Goal: Find specific page/section: Find specific page/section

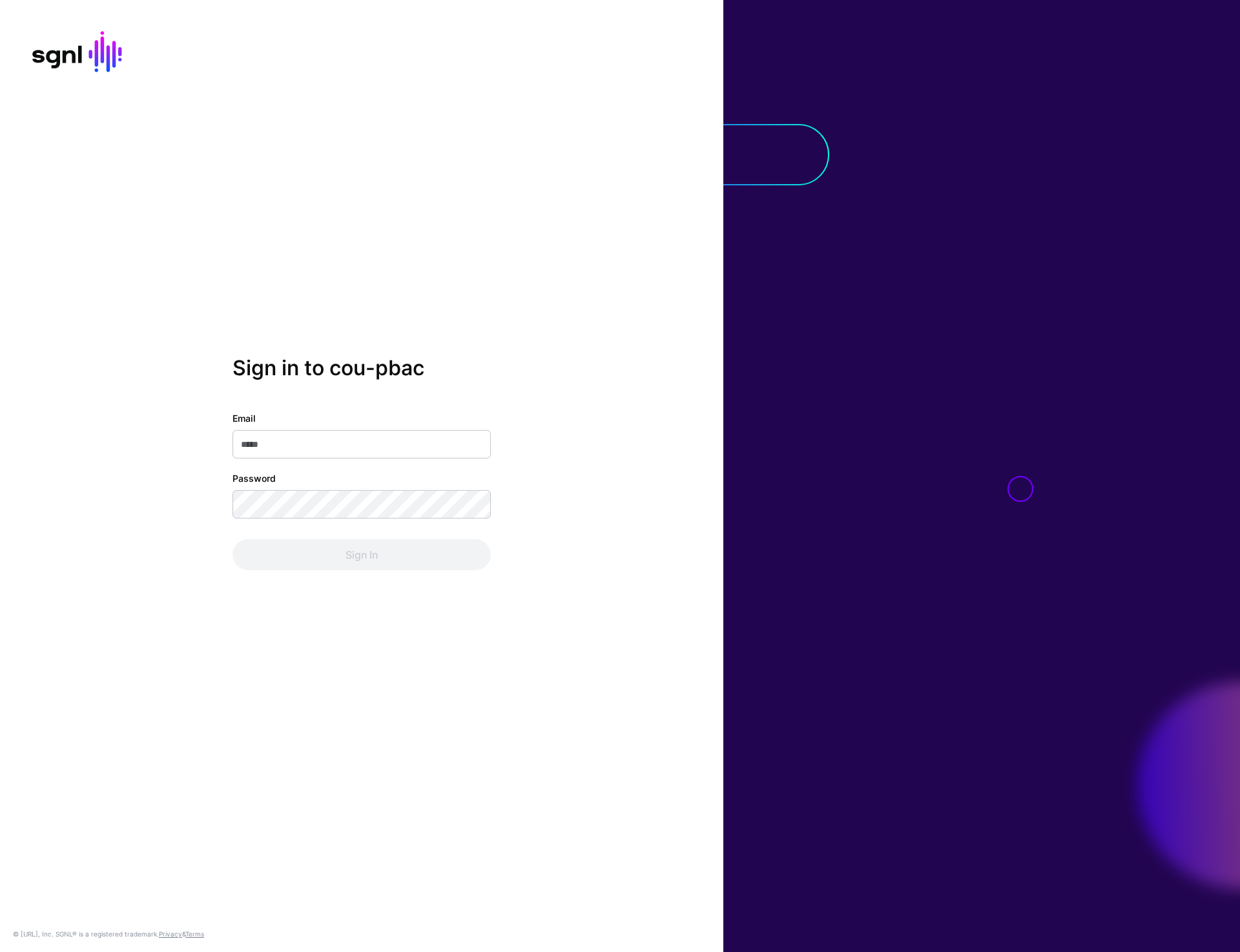
type input "**********"
click at [358, 561] on button "Sign In" at bounding box center [361, 555] width 259 height 31
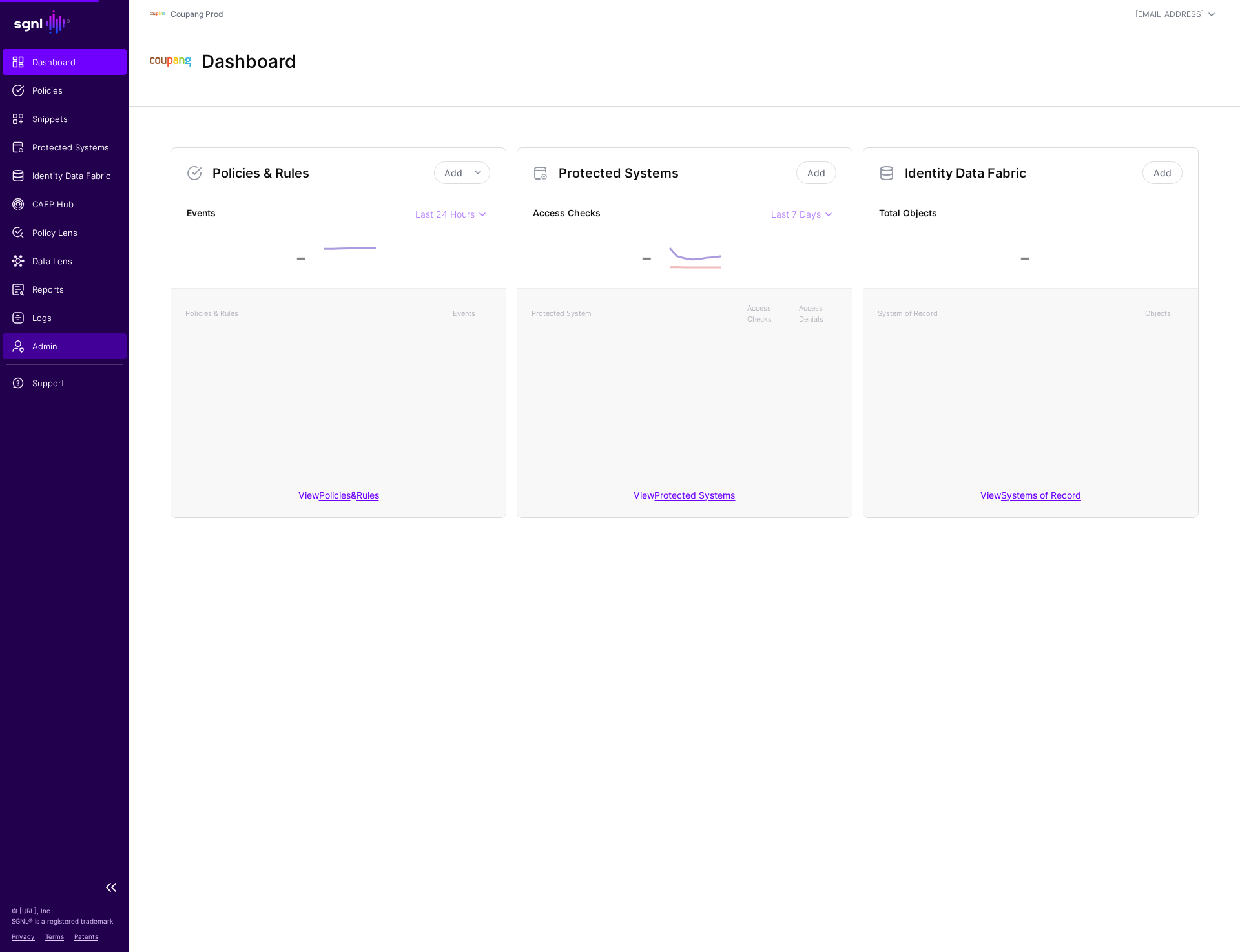
click at [25, 346] on span "Admin" at bounding box center [64, 345] width 106 height 13
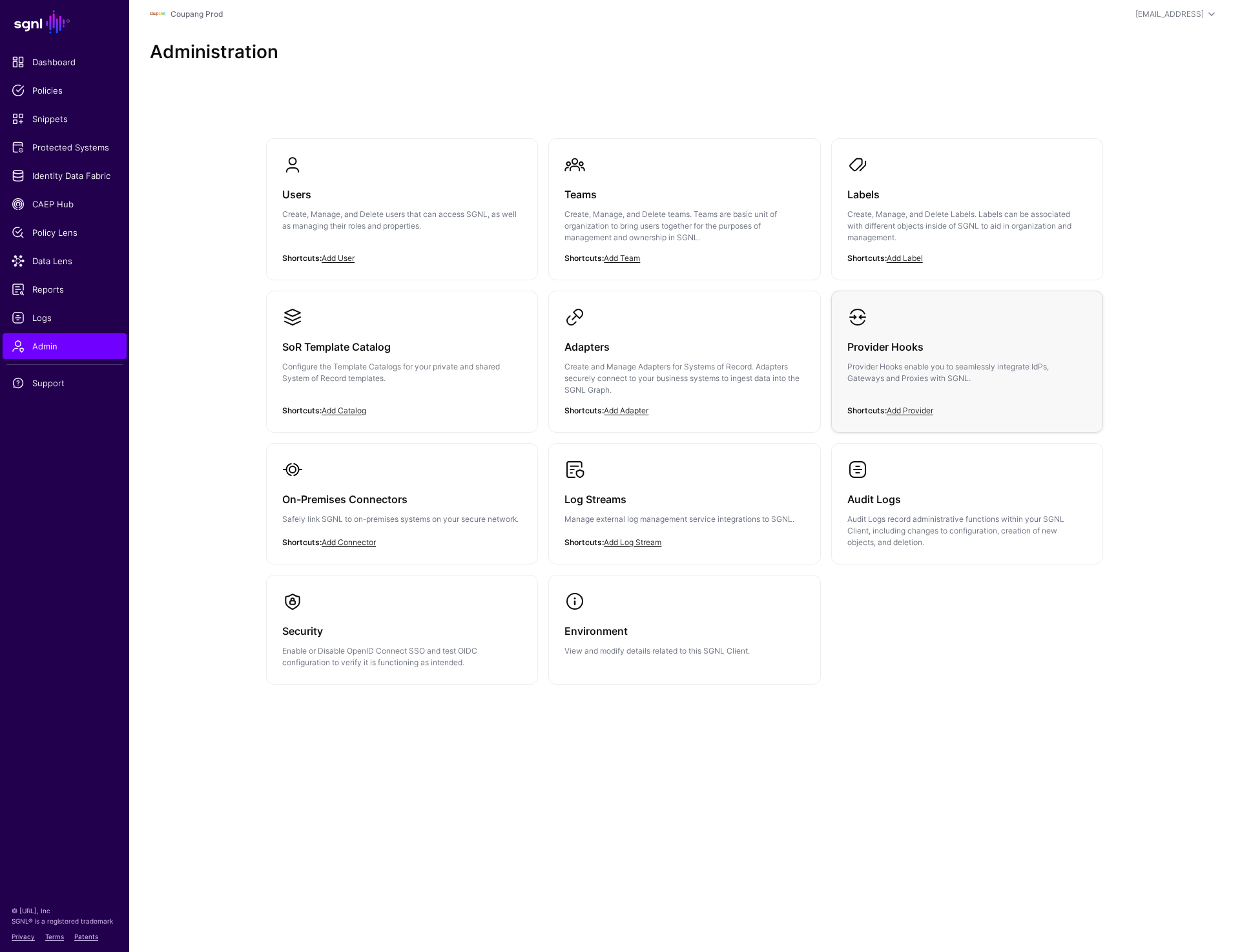
click at [919, 389] on div "Provider Hooks Provider Hooks enable you to seamlessly integrate IdPs, Gateways…" at bounding box center [968, 366] width 240 height 77
